Goal: Information Seeking & Learning: Learn about a topic

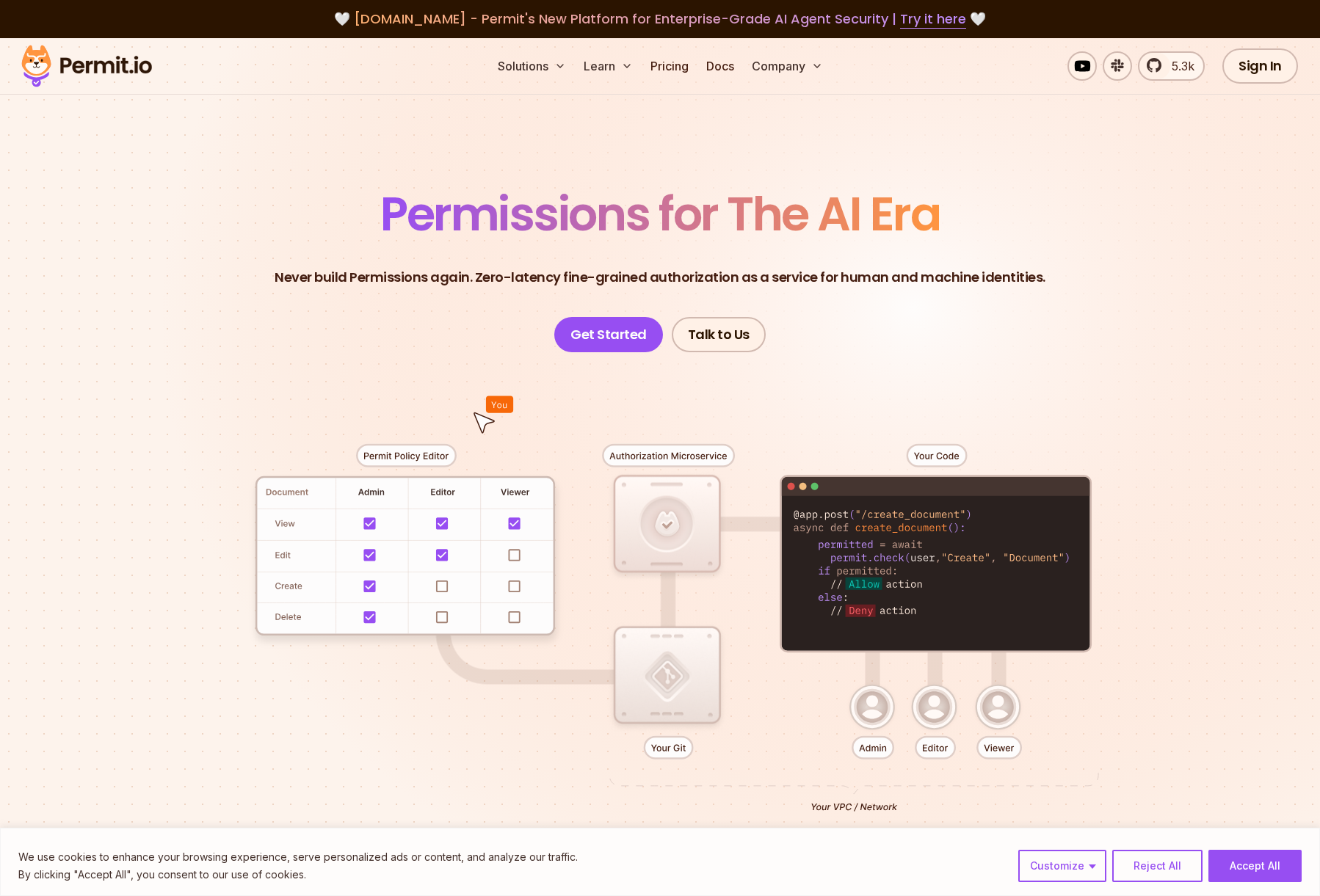
click at [404, 454] on div at bounding box center [660, 622] width 1028 height 540
click at [496, 409] on div at bounding box center [660, 622] width 1028 height 540
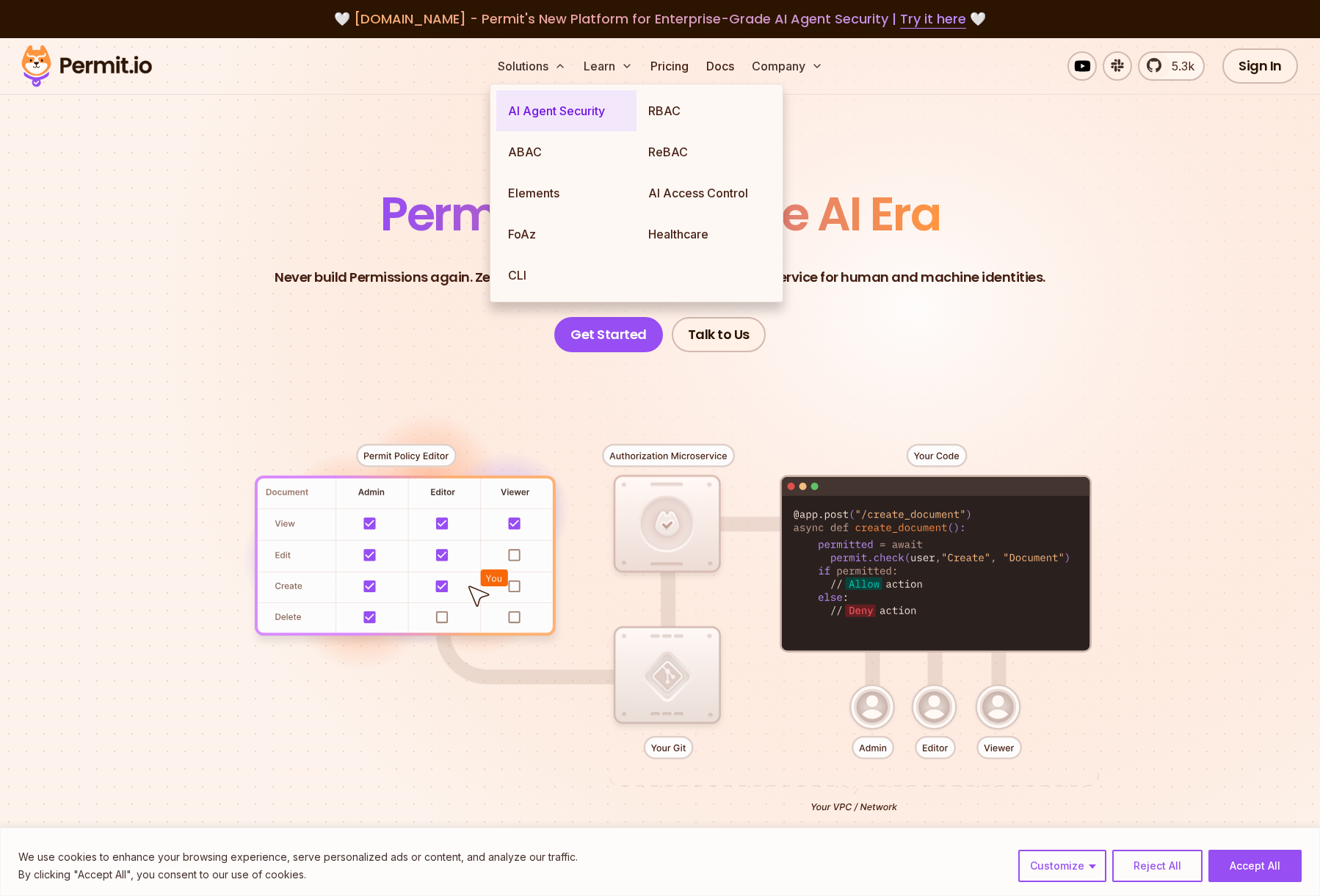
click at [540, 121] on link "AI Agent Security" at bounding box center [566, 111] width 140 height 41
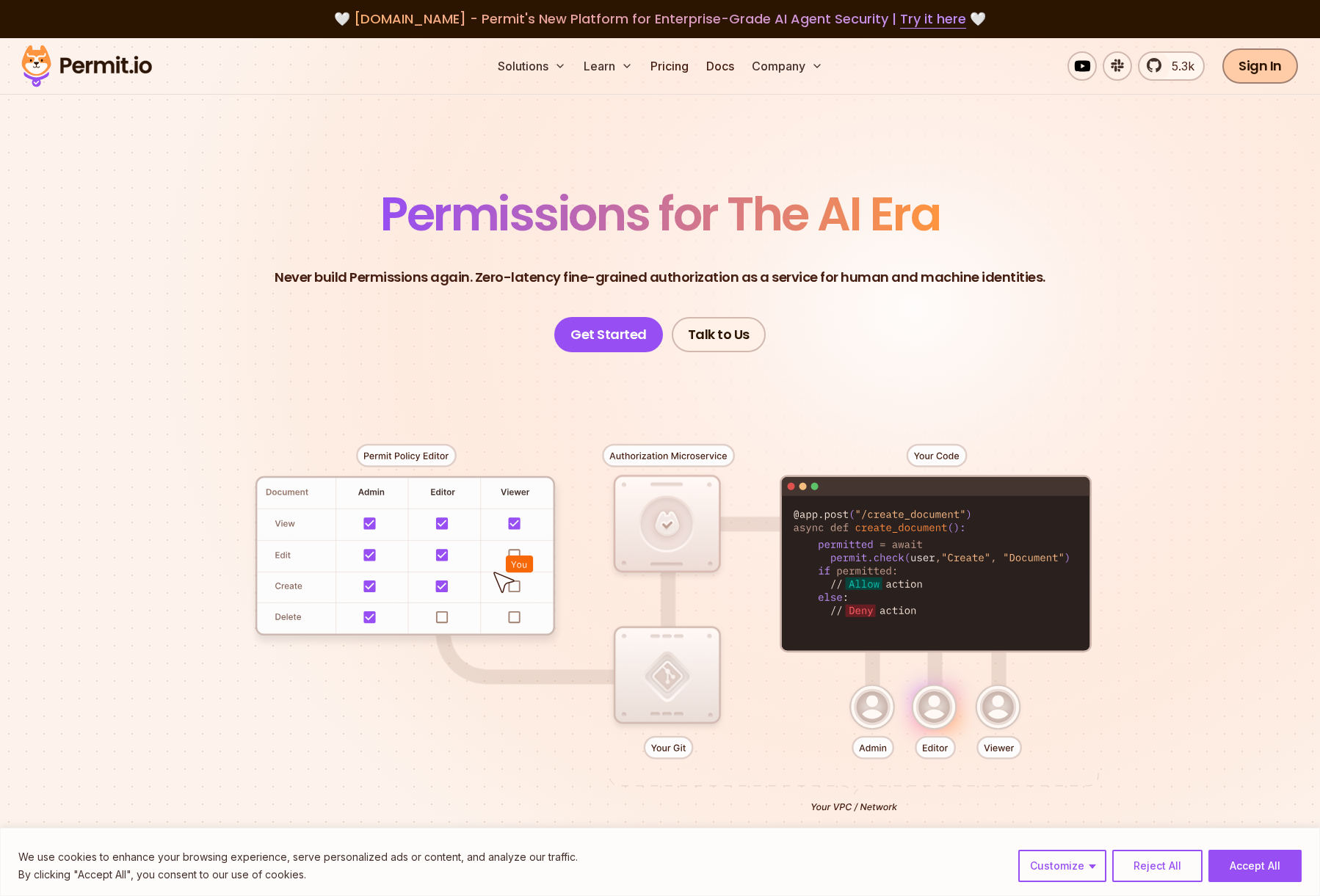
click at [1249, 61] on link "Sign In" at bounding box center [1259, 66] width 76 height 35
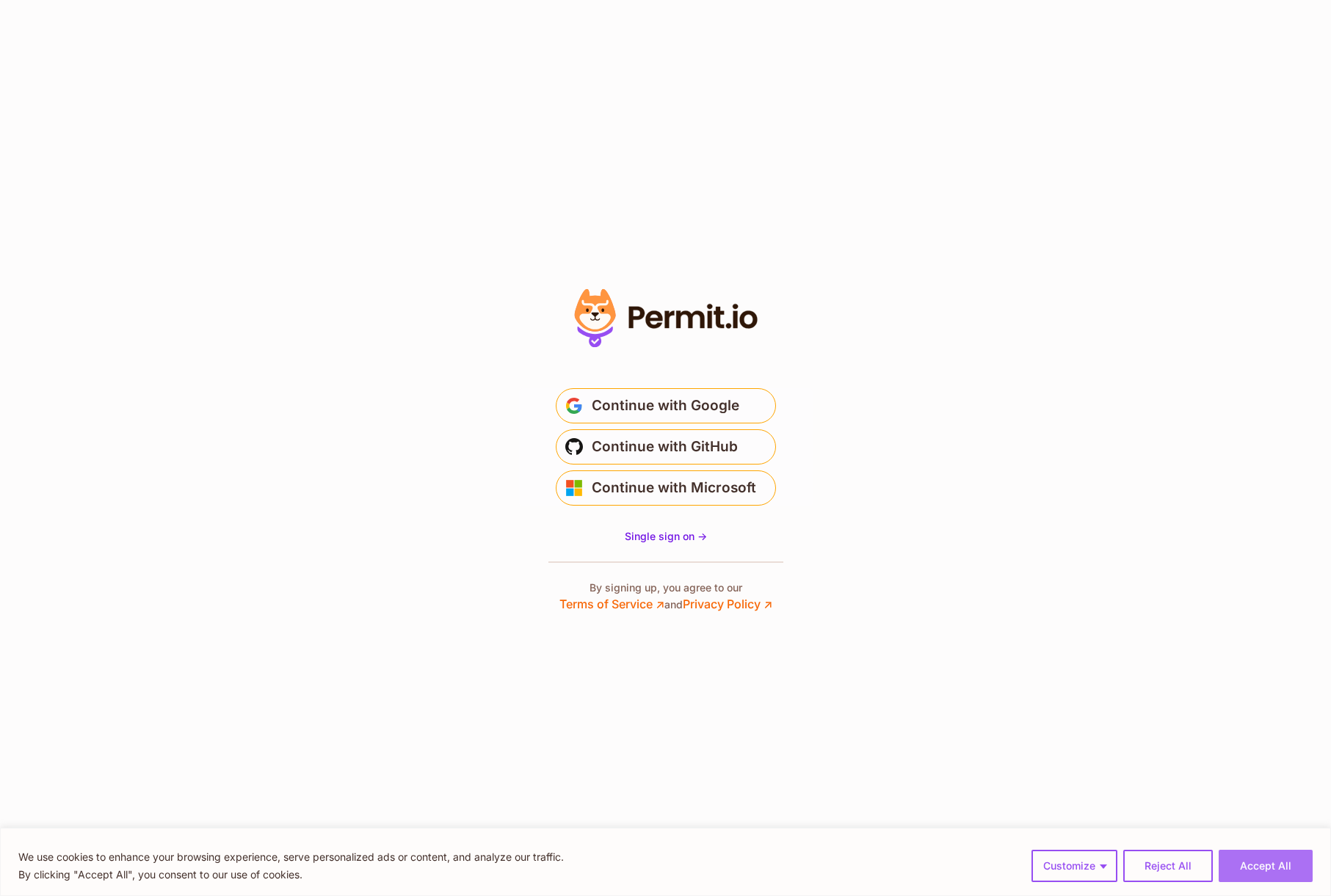
click at [1277, 871] on button "Accept All" at bounding box center [1266, 866] width 94 height 33
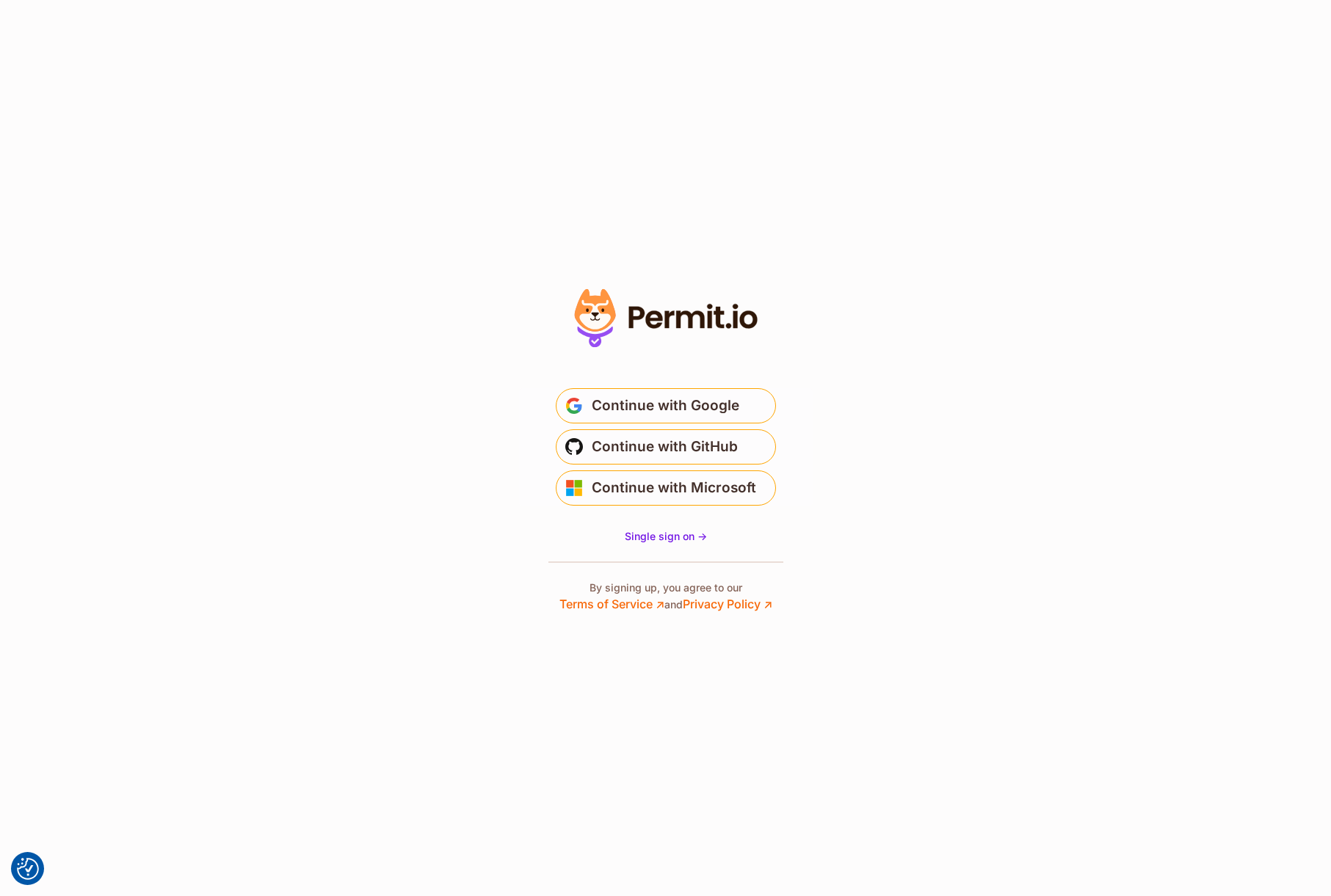
drag, startPoint x: 376, startPoint y: 556, endPoint x: 376, endPoint y: 537, distance: 19.0
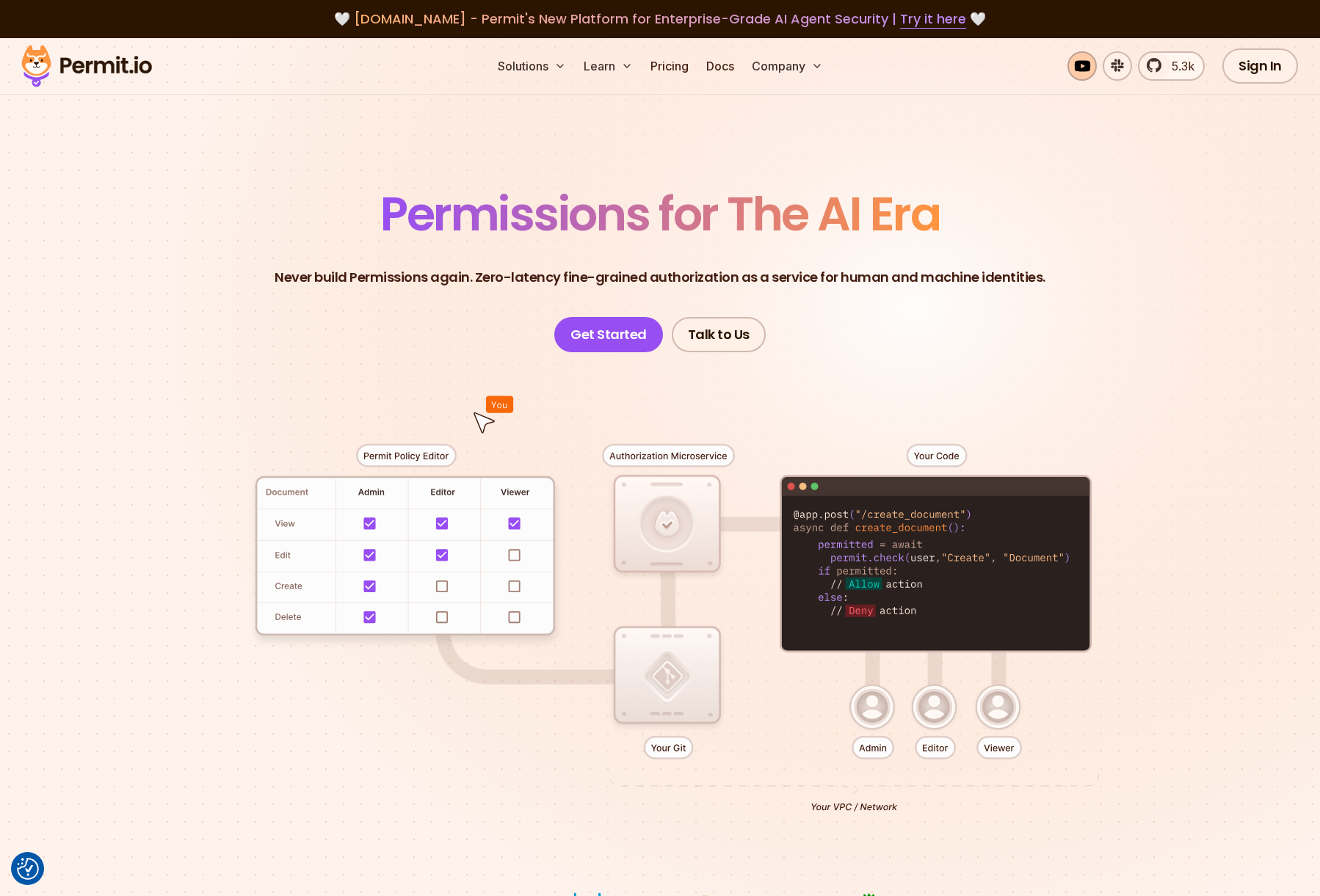
click at [1073, 68] on link at bounding box center [1082, 65] width 29 height 29
click at [620, 342] on link "Get Started" at bounding box center [609, 335] width 108 height 35
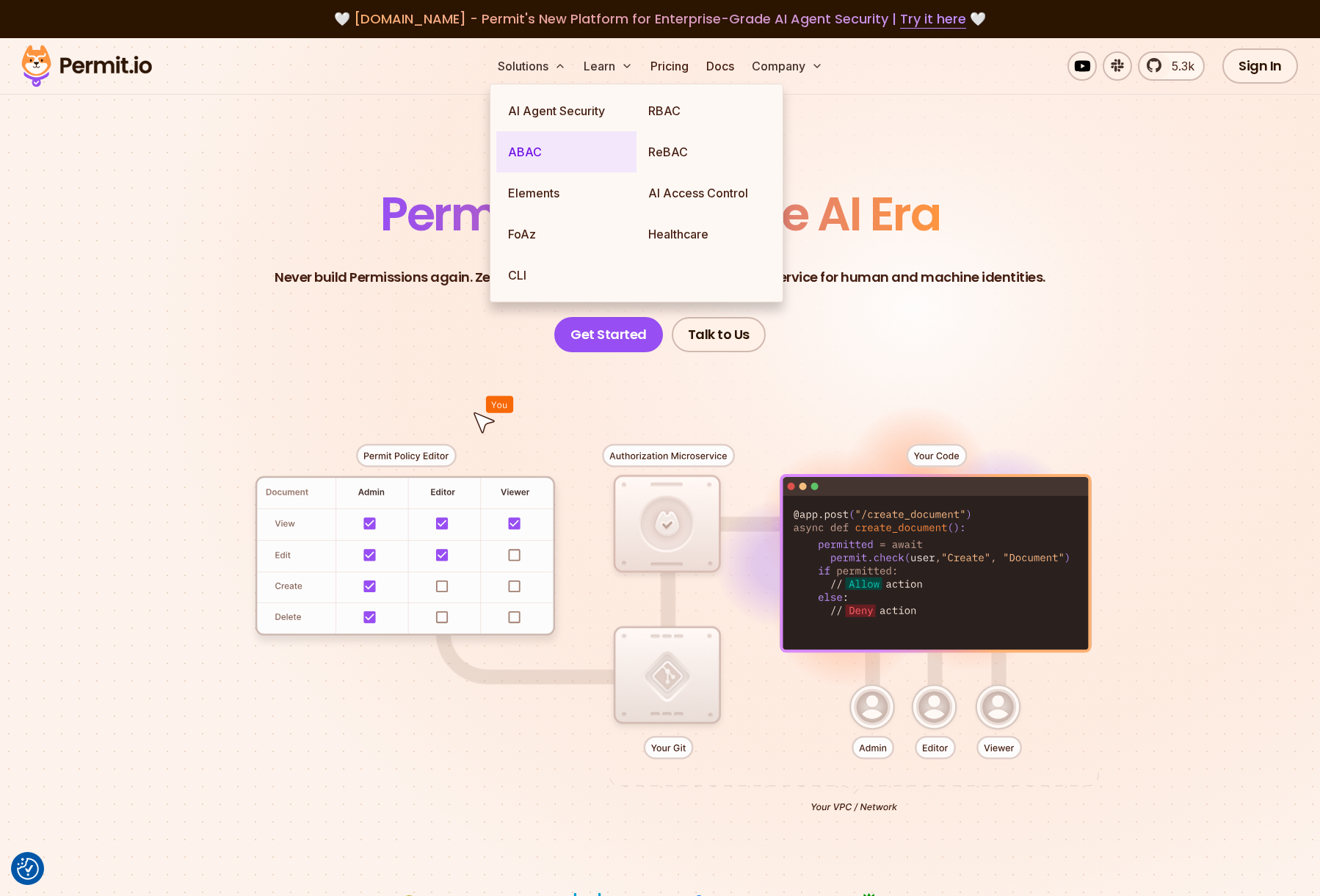
click at [531, 147] on link "ABAC" at bounding box center [566, 152] width 140 height 41
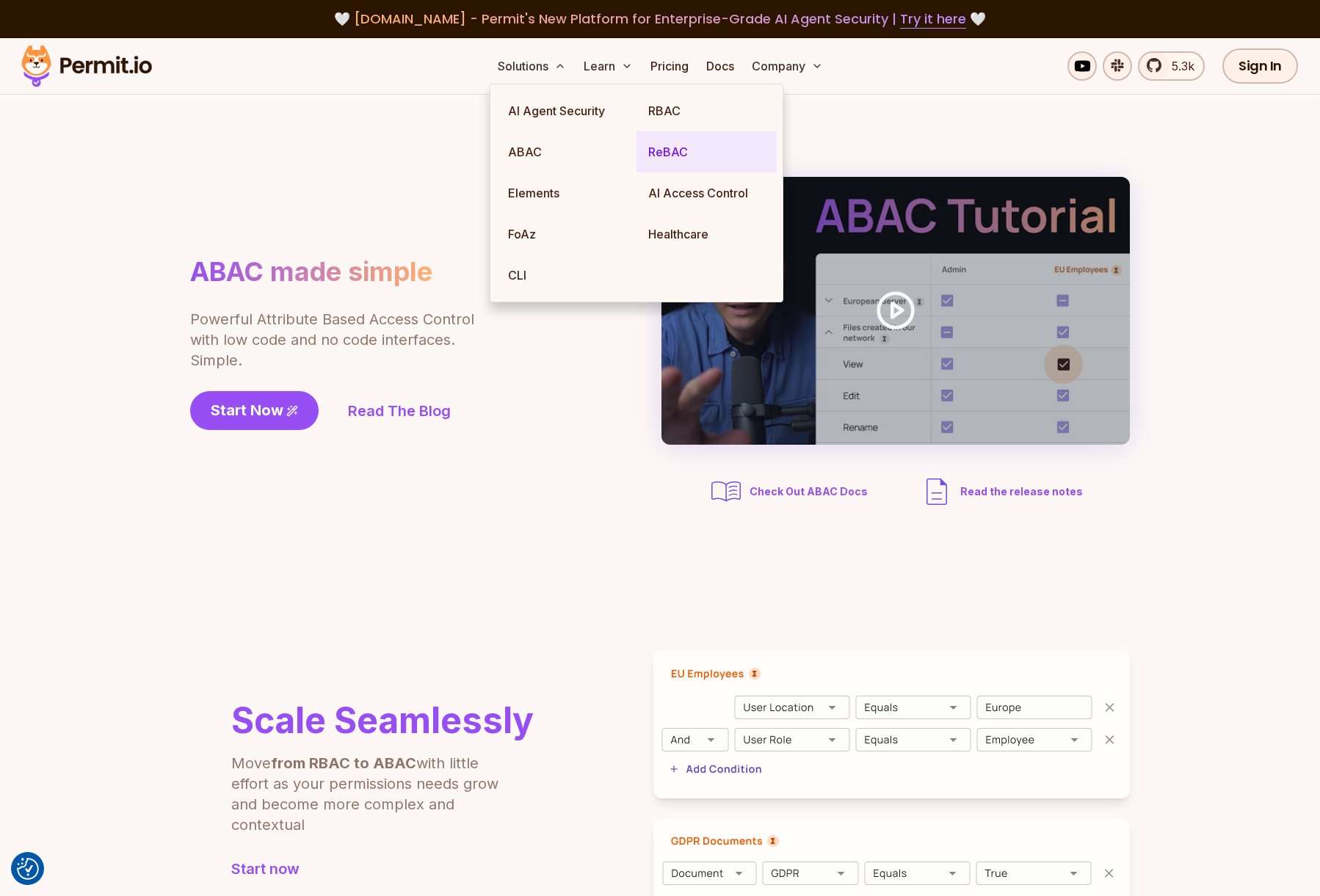
click at [655, 147] on link "ReBAC" at bounding box center [707, 152] width 140 height 41
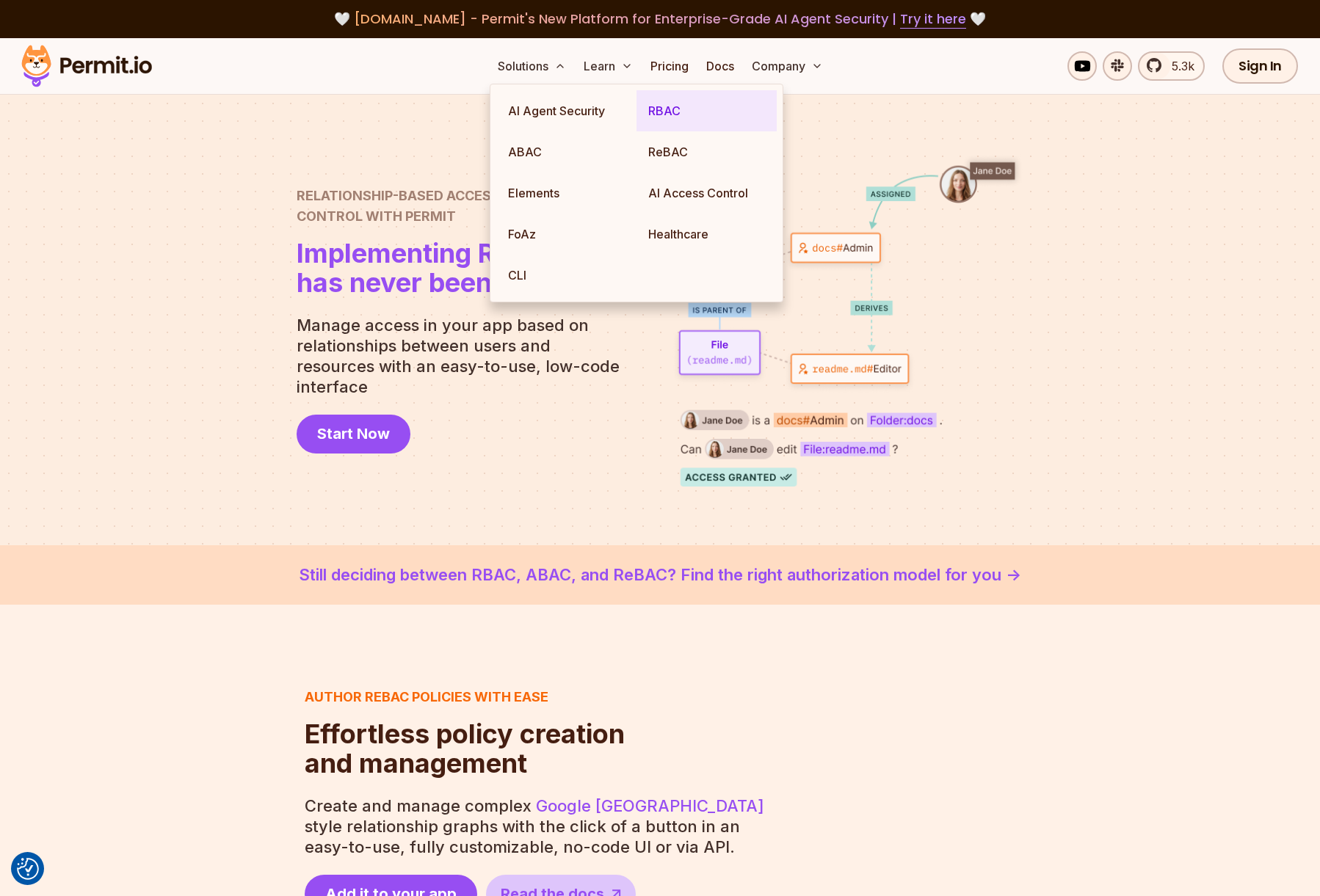
click at [662, 114] on link "RBAC" at bounding box center [707, 111] width 140 height 41
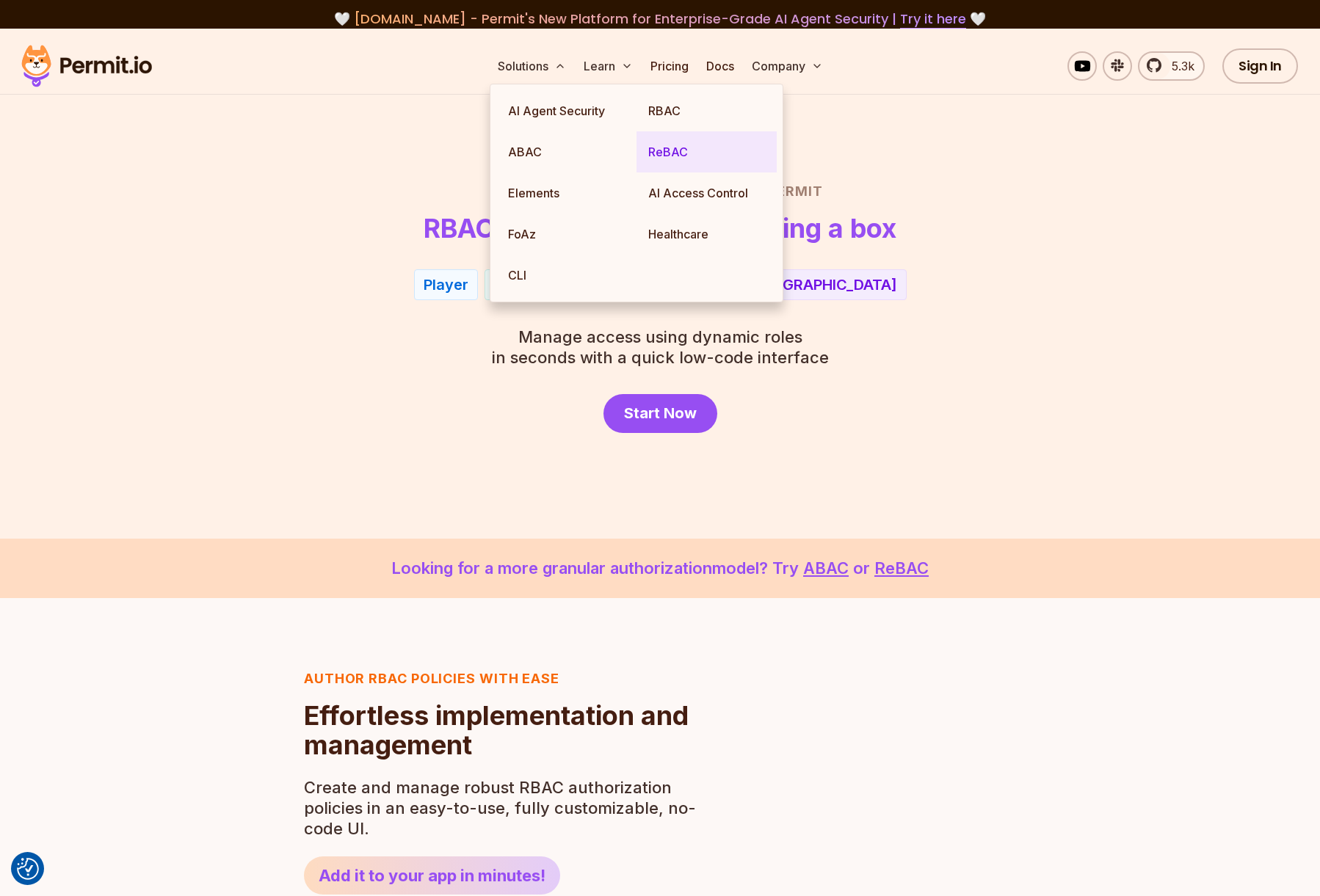
click at [672, 155] on link "ReBAC" at bounding box center [707, 152] width 140 height 41
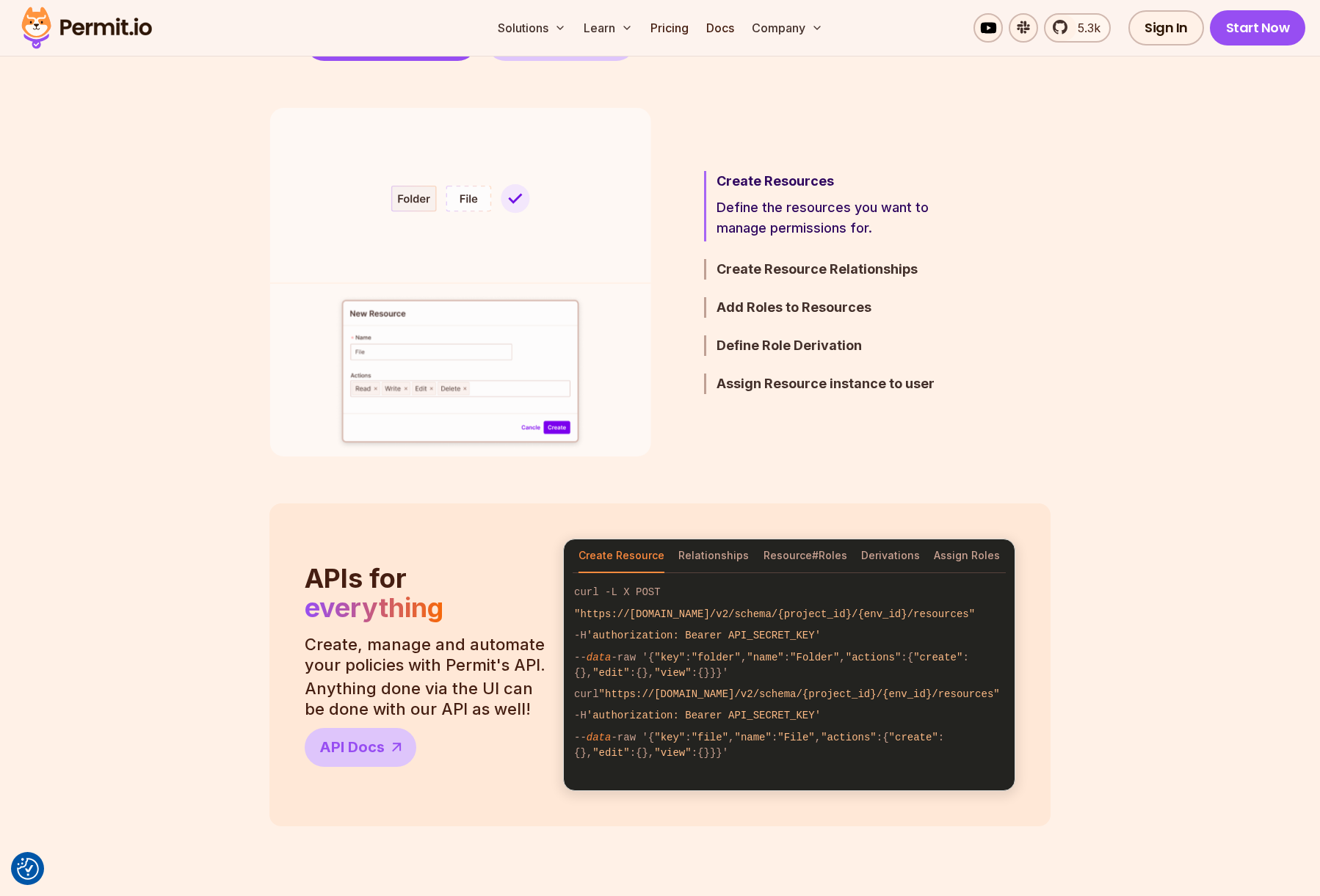
scroll to position [902, 0]
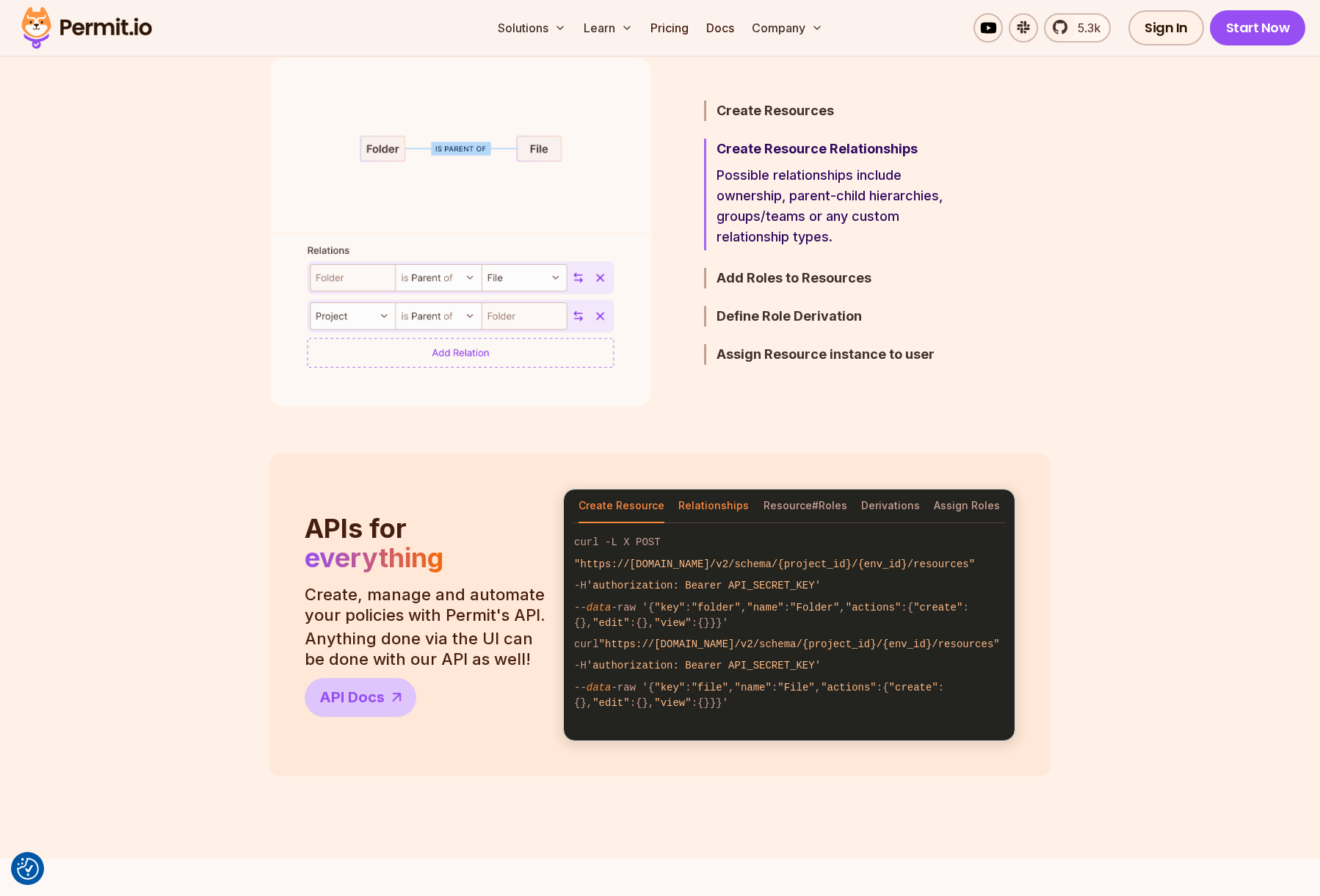
click at [712, 504] on button "Relationships" at bounding box center [713, 507] width 70 height 33
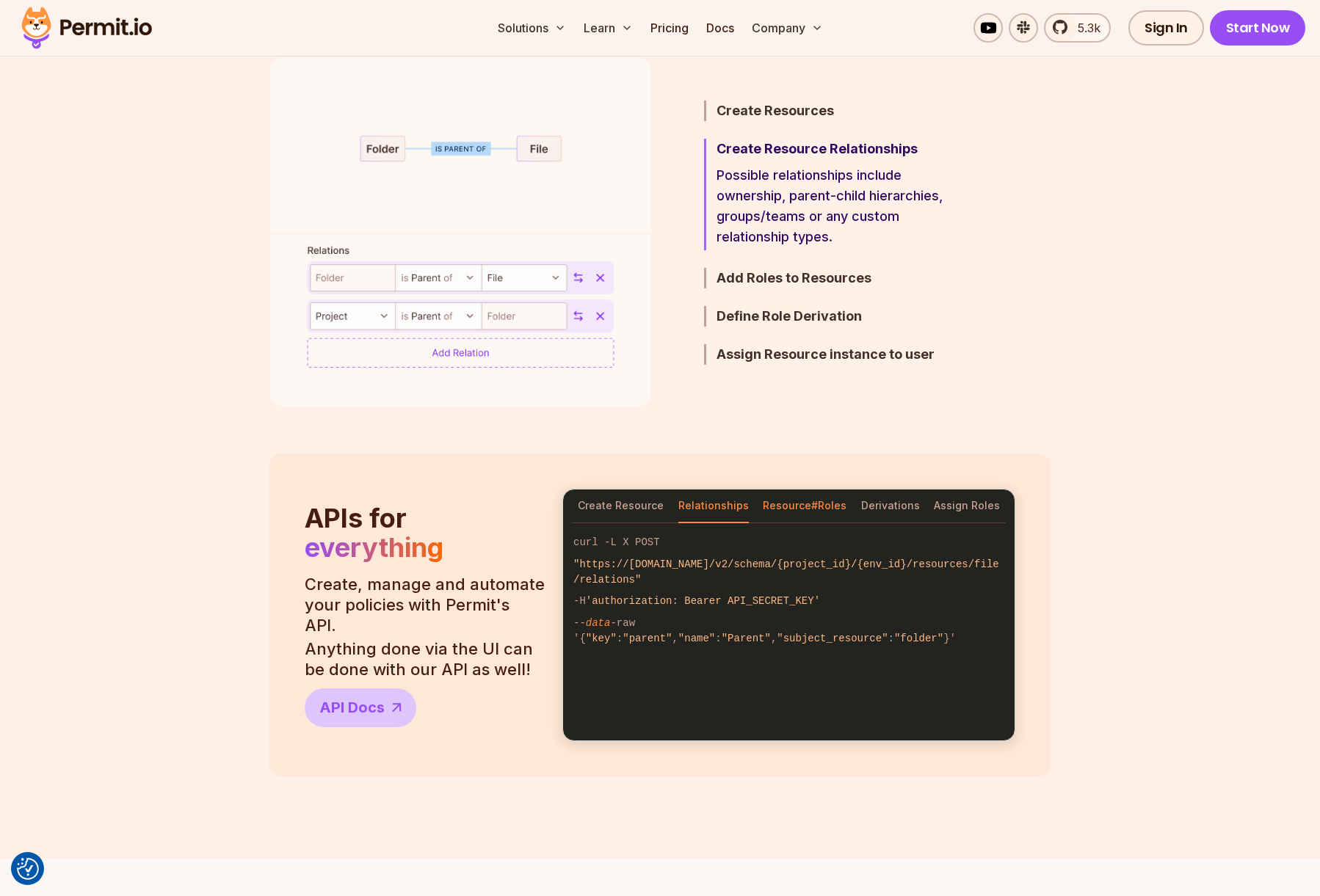
click at [808, 509] on button "Resource#Roles" at bounding box center [804, 507] width 84 height 33
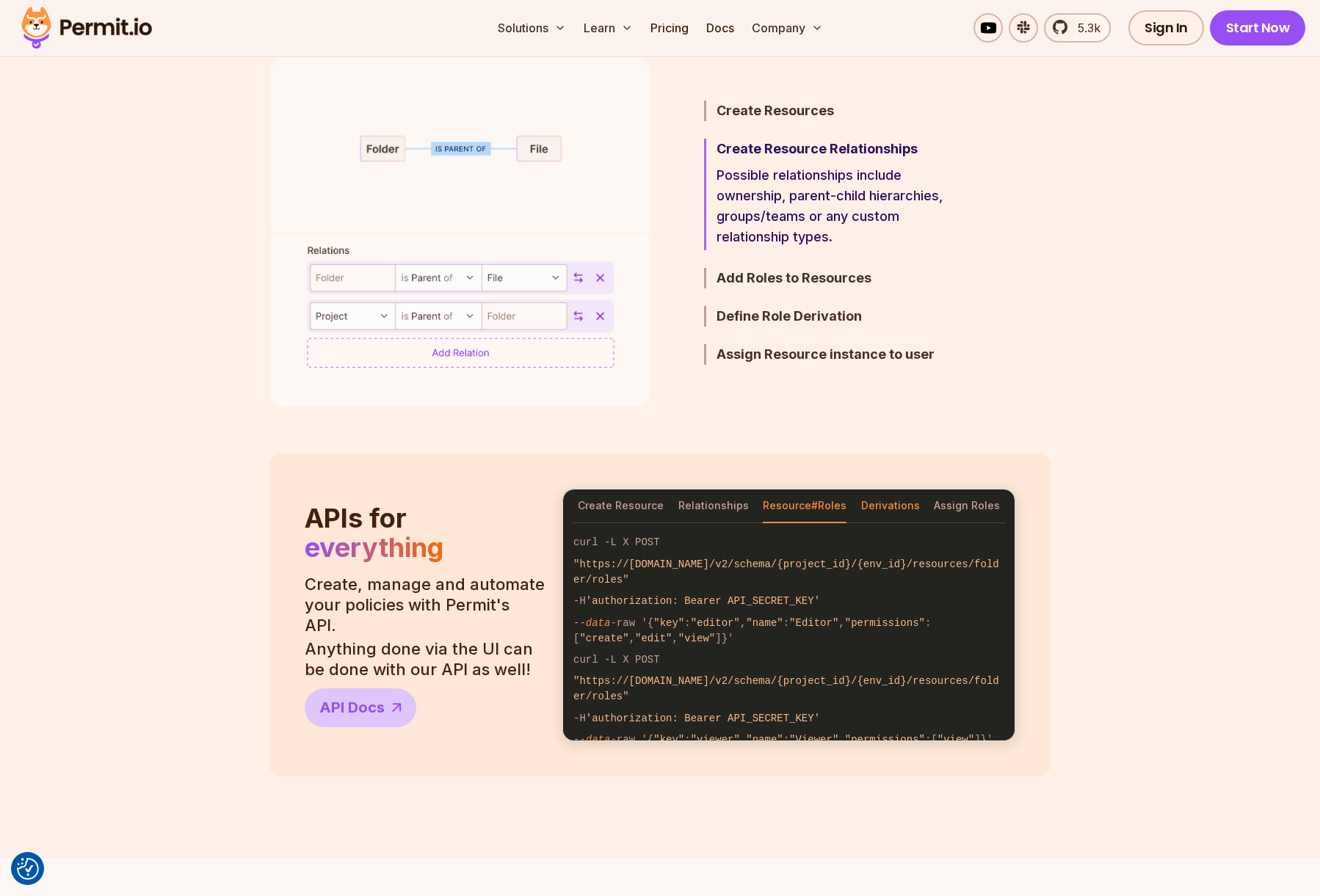
click at [879, 503] on button "Derivations" at bounding box center [891, 507] width 59 height 33
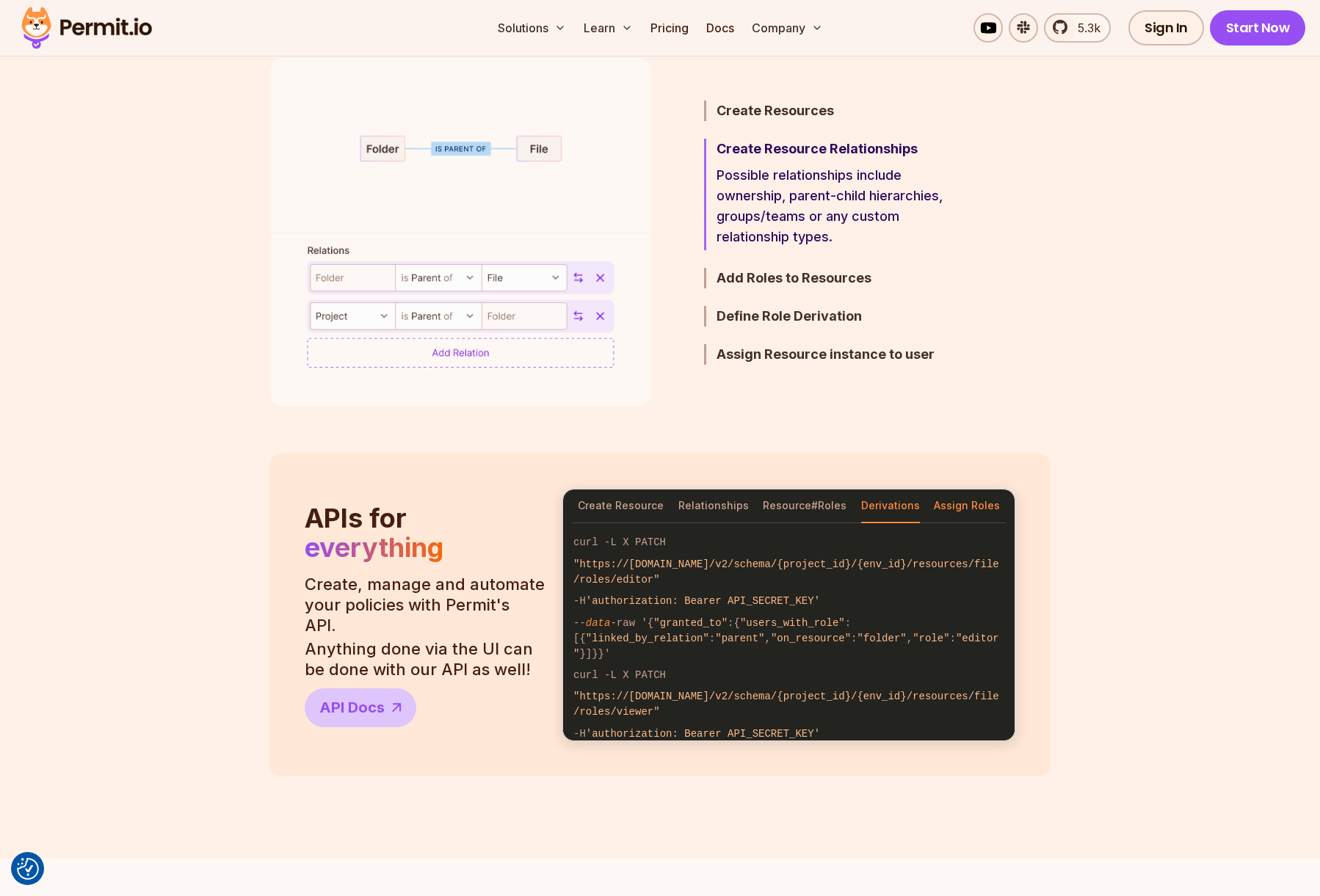
click at [960, 511] on button "Assign Roles" at bounding box center [966, 507] width 66 height 33
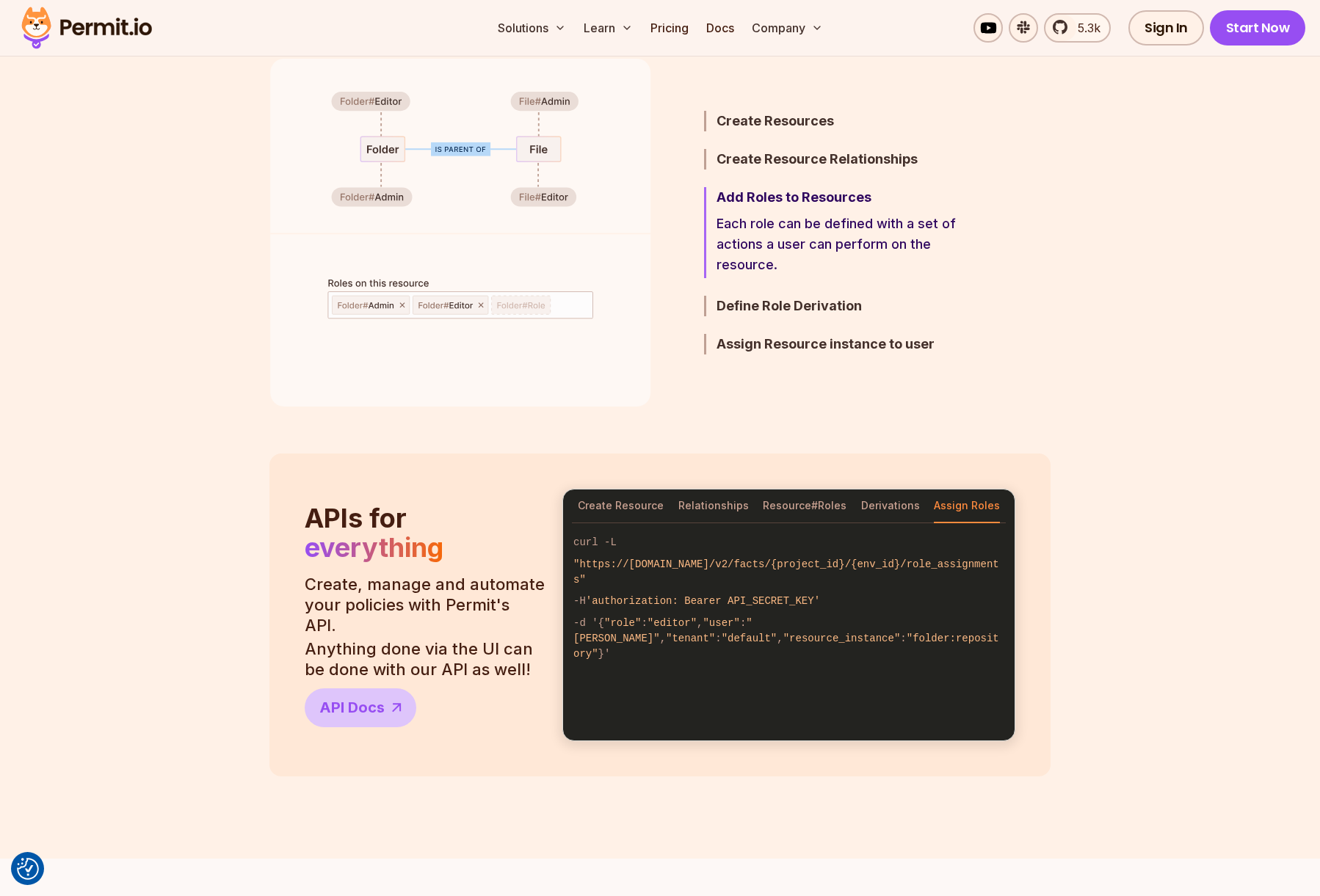
click at [681, 43] on div "Solutions Learn Pricing Docs Company 5.3k Sign In Start Now" at bounding box center [660, 28] width 1320 height 57
click at [681, 25] on link "Pricing" at bounding box center [669, 28] width 50 height 29
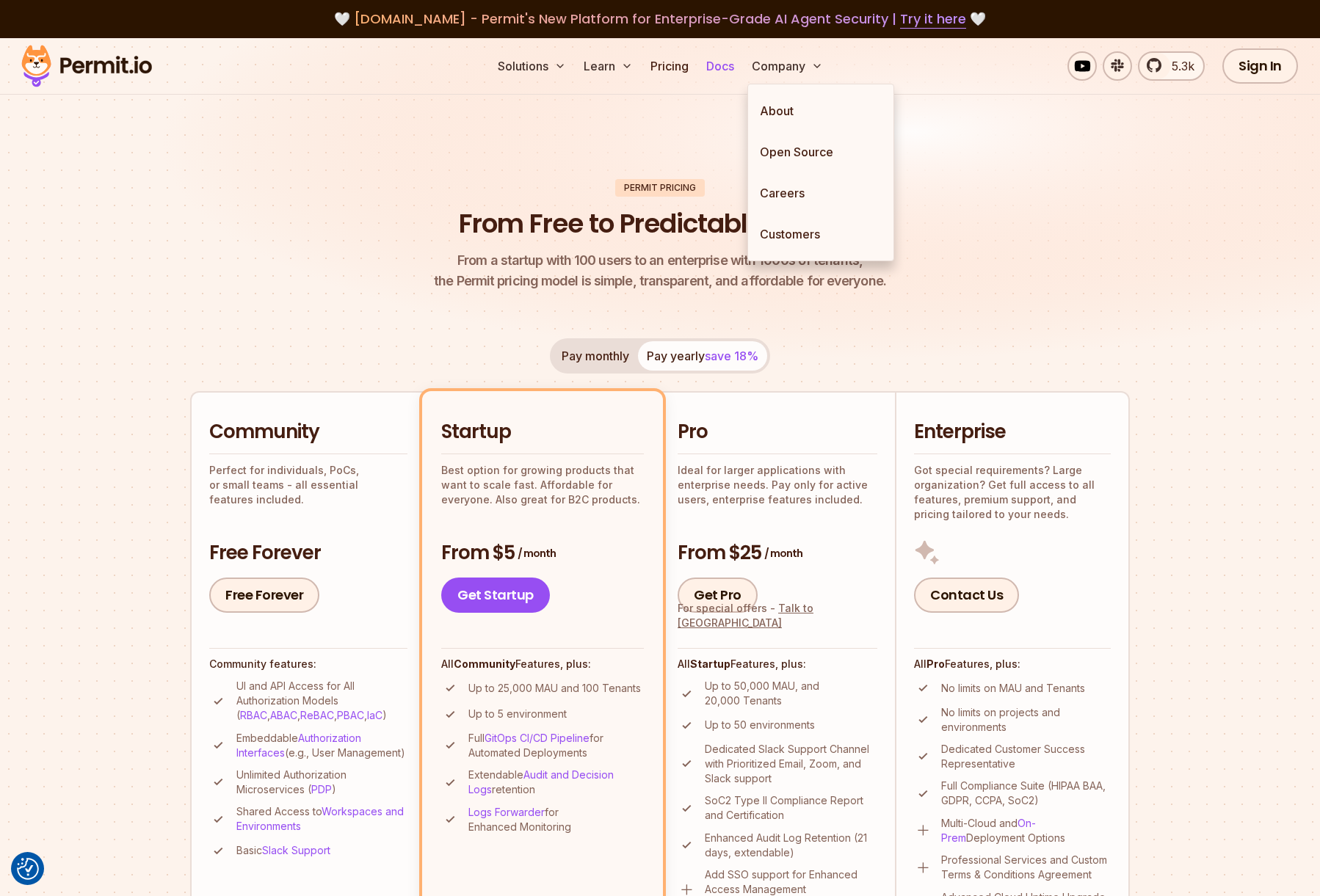
click at [735, 62] on link "Docs" at bounding box center [720, 65] width 40 height 29
